Goal: Task Accomplishment & Management: Use online tool/utility

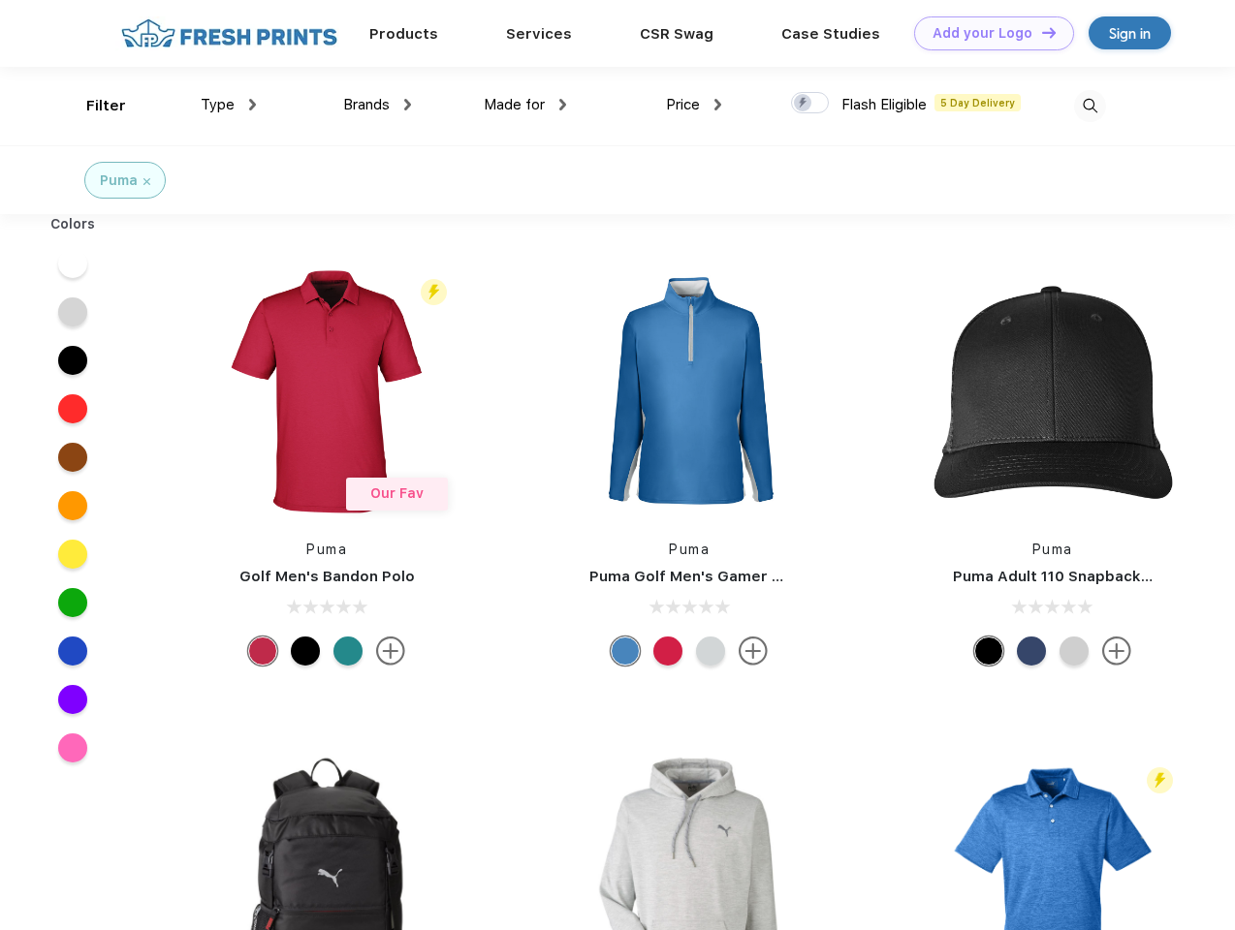
scroll to position [1, 0]
click at [986, 33] on link "Add your Logo Design Tool" at bounding box center [994, 33] width 160 height 34
click at [0, 0] on div "Design Tool" at bounding box center [0, 0] width 0 height 0
click at [1040, 32] on link "Add your Logo Design Tool" at bounding box center [994, 33] width 160 height 34
click at [93, 106] on div "Filter" at bounding box center [106, 106] width 40 height 22
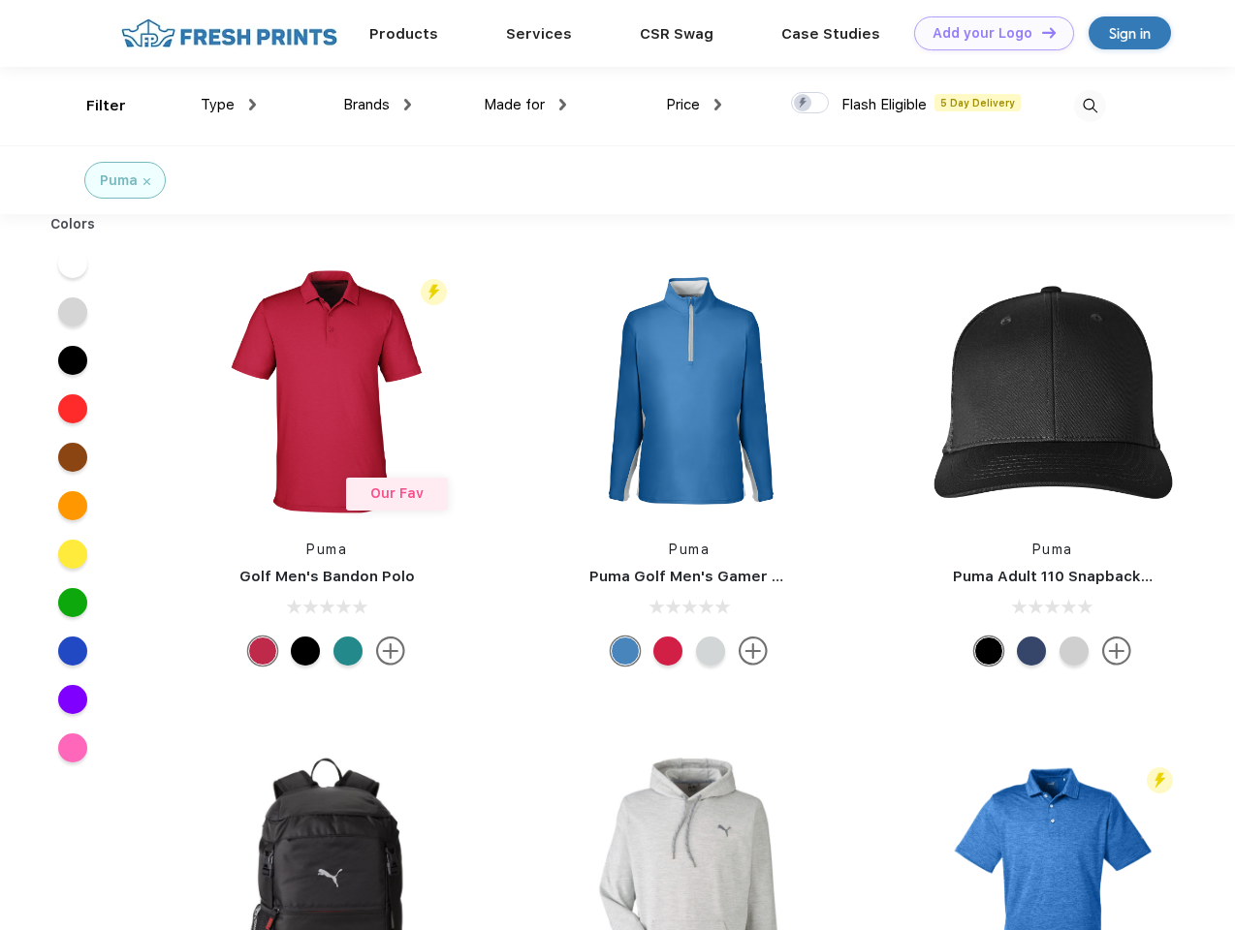
click at [229, 105] on span "Type" at bounding box center [218, 104] width 34 height 17
click at [377, 105] on span "Brands" at bounding box center [366, 104] width 47 height 17
click at [525, 105] on span "Made for" at bounding box center [514, 104] width 61 height 17
click at [694, 105] on span "Price" at bounding box center [683, 104] width 34 height 17
click at [810, 104] on div at bounding box center [810, 102] width 38 height 21
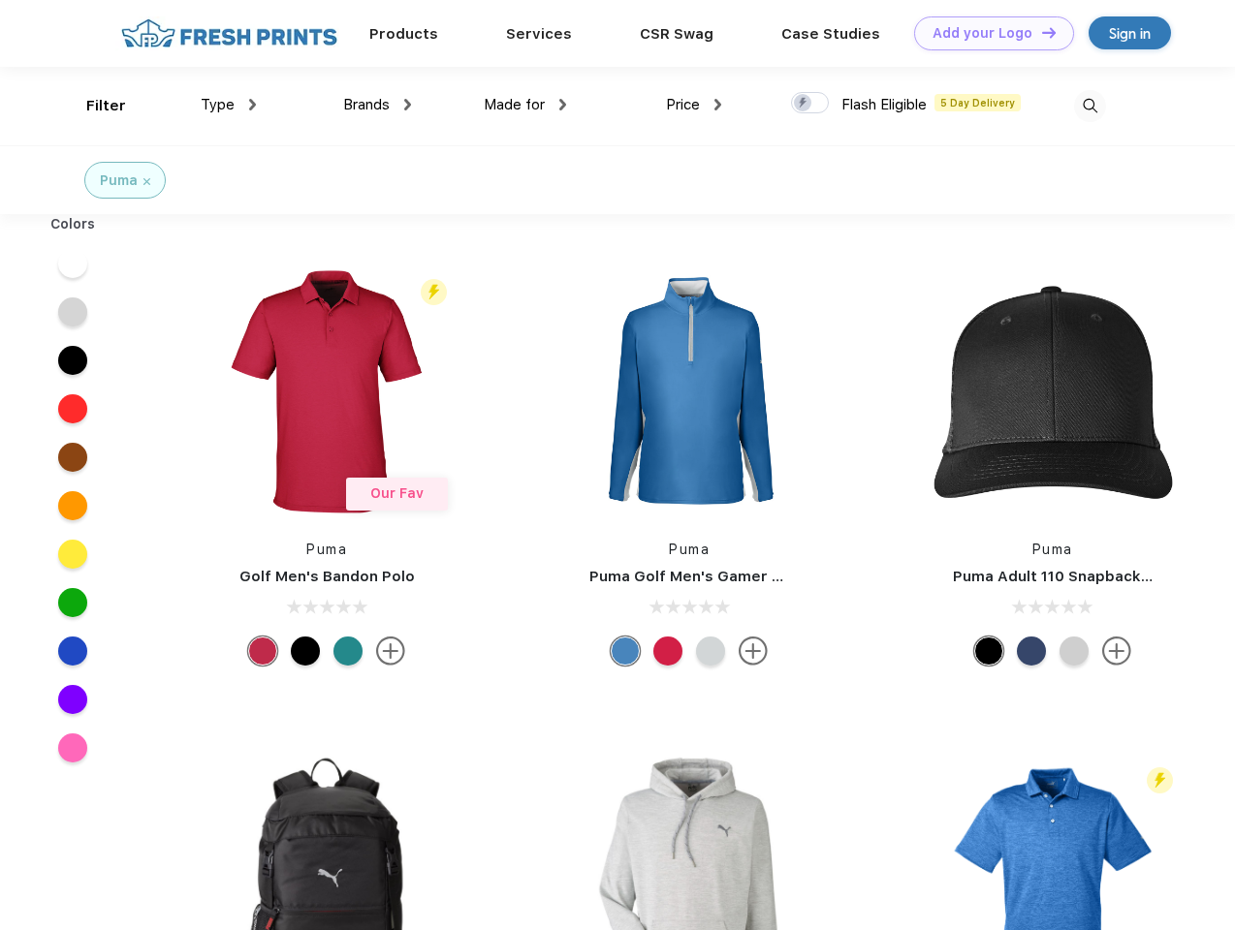
click at [803, 104] on input "checkbox" at bounding box center [797, 97] width 13 height 13
click at [1089, 106] on img at bounding box center [1090, 106] width 32 height 32
